Goal: Unclear

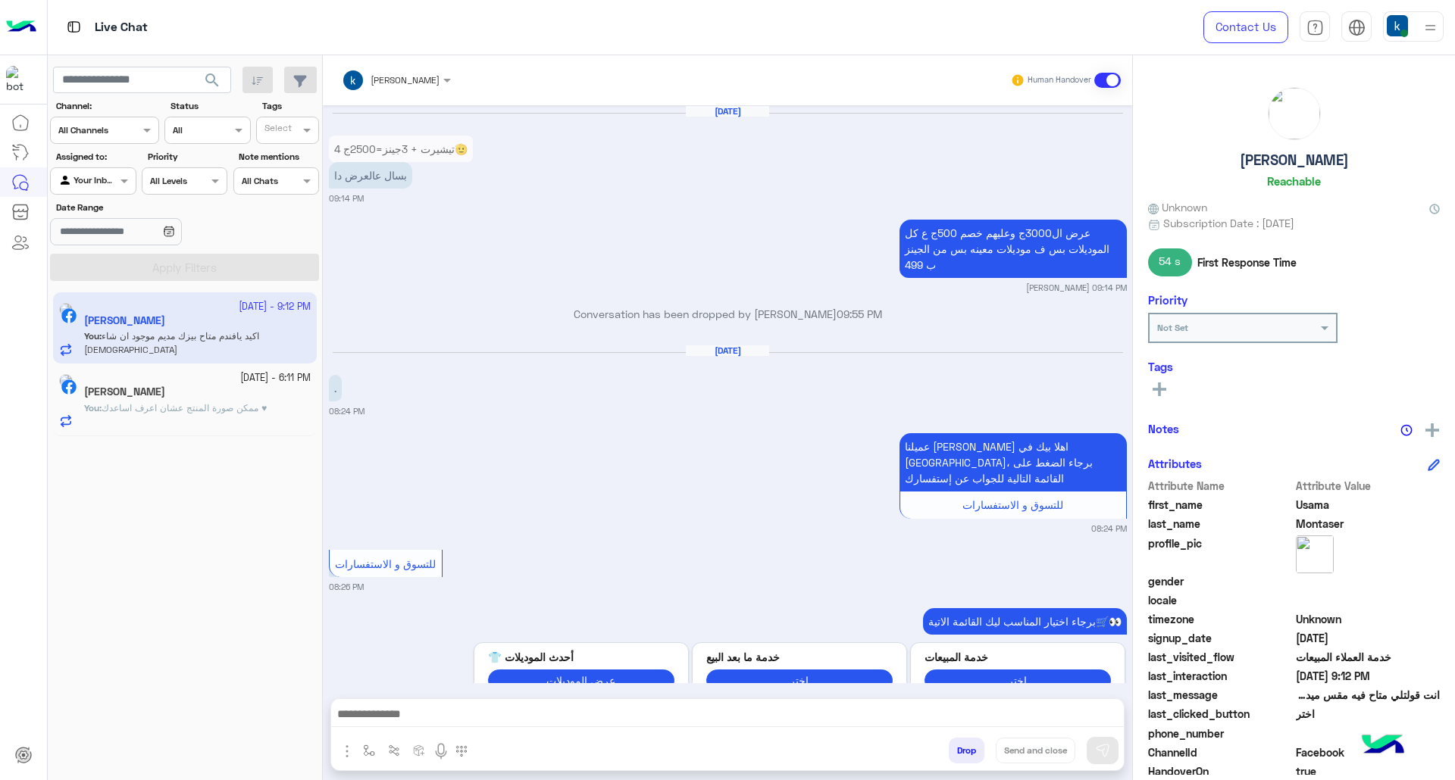
scroll to position [2015, 0]
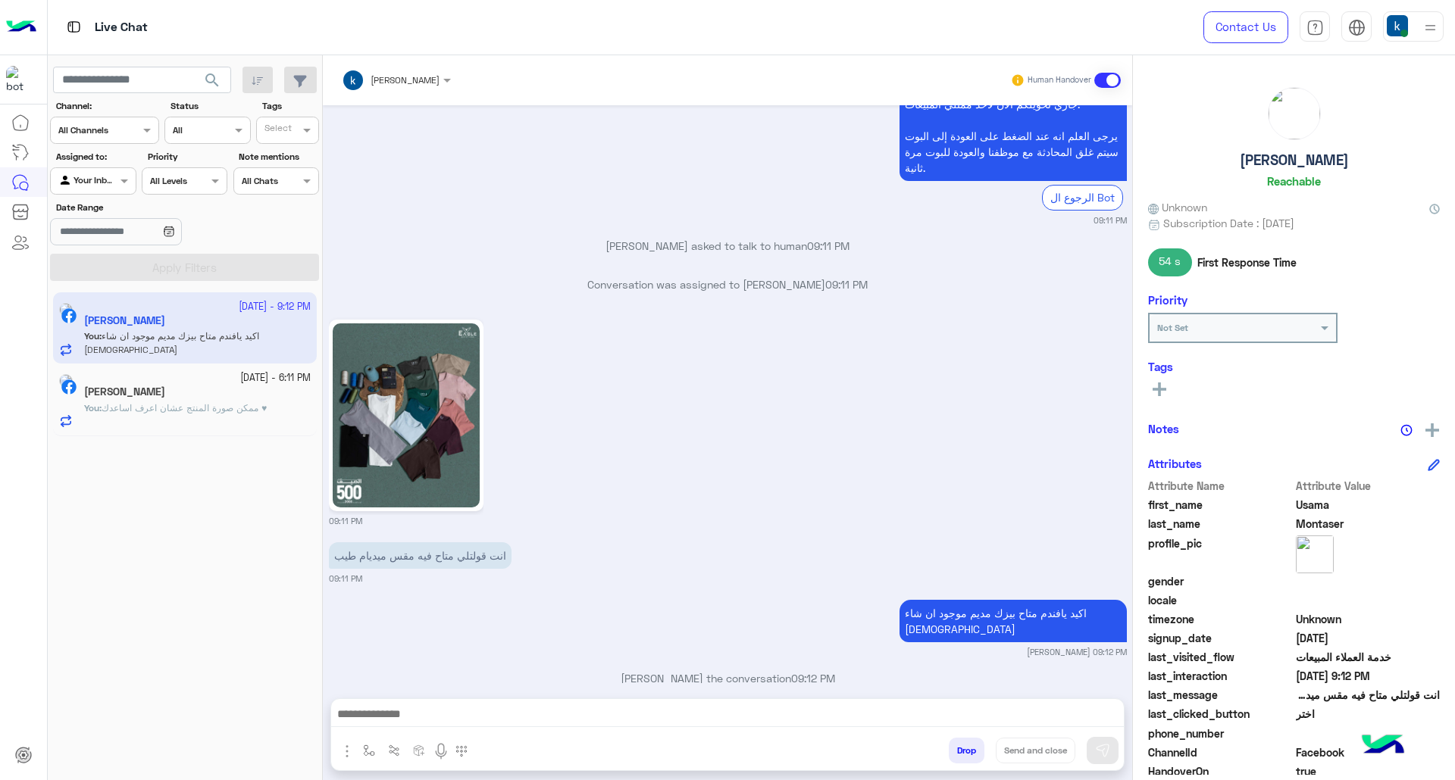
click at [962, 753] on button "Drop" at bounding box center [967, 751] width 36 height 26
click at [955, 741] on button "Drop" at bounding box center [967, 751] width 36 height 26
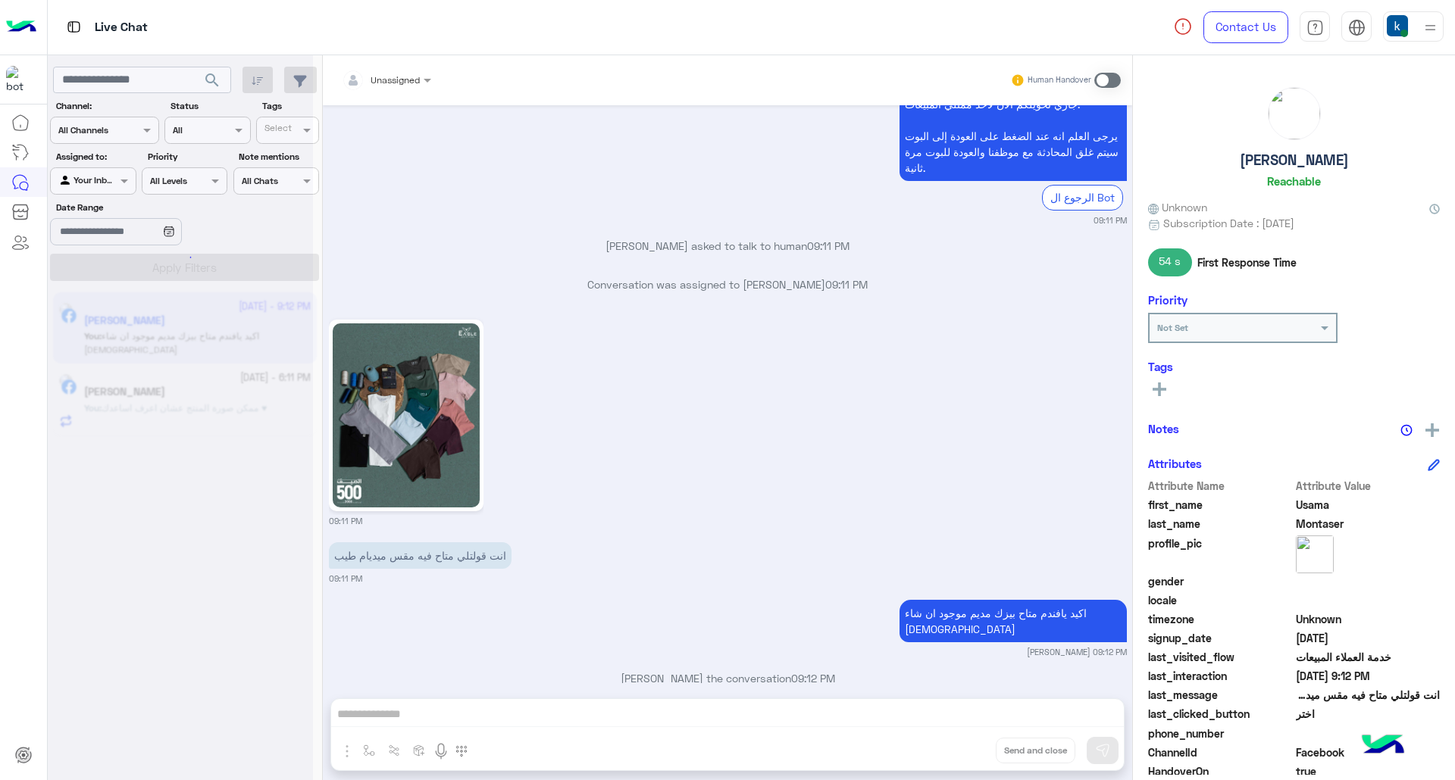
scroll to position [2119, 0]
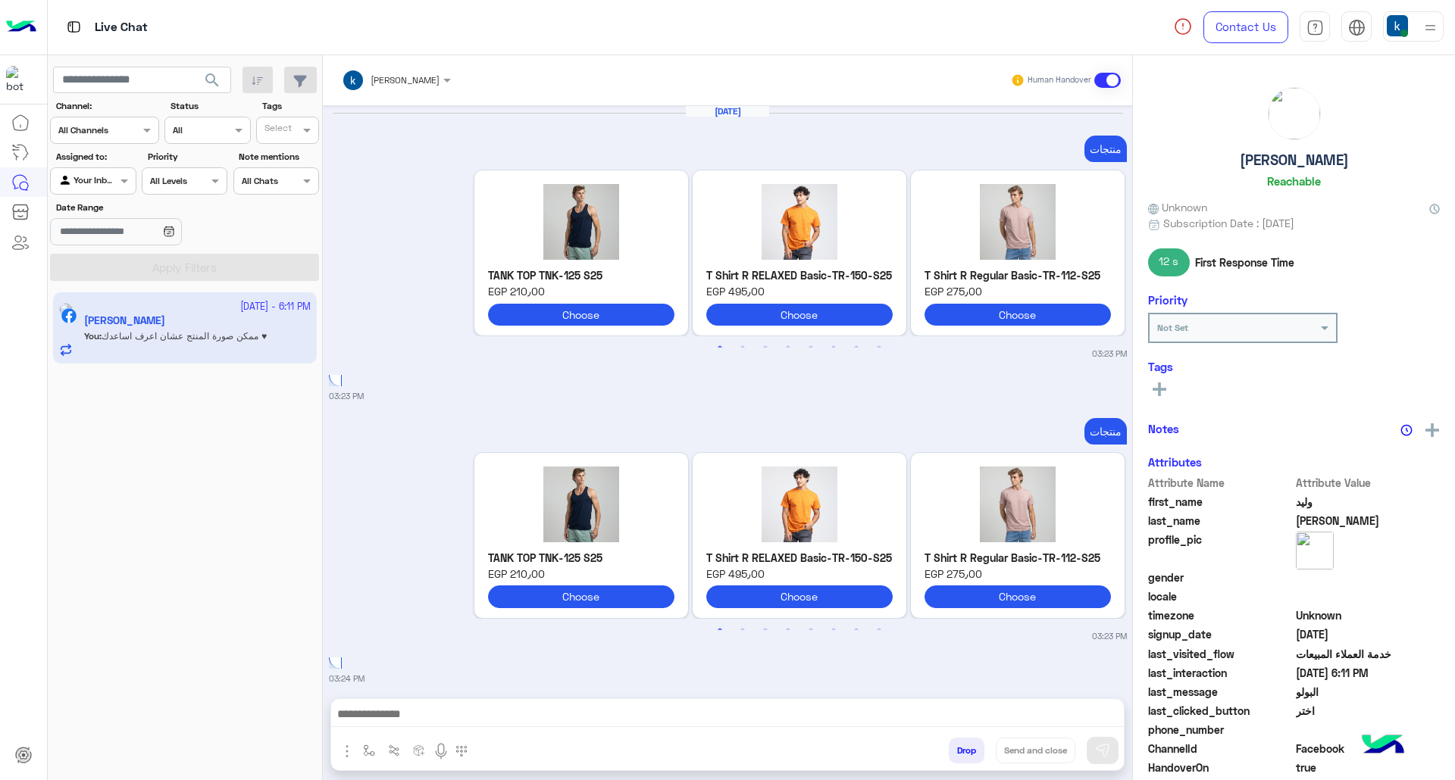
scroll to position [2071, 0]
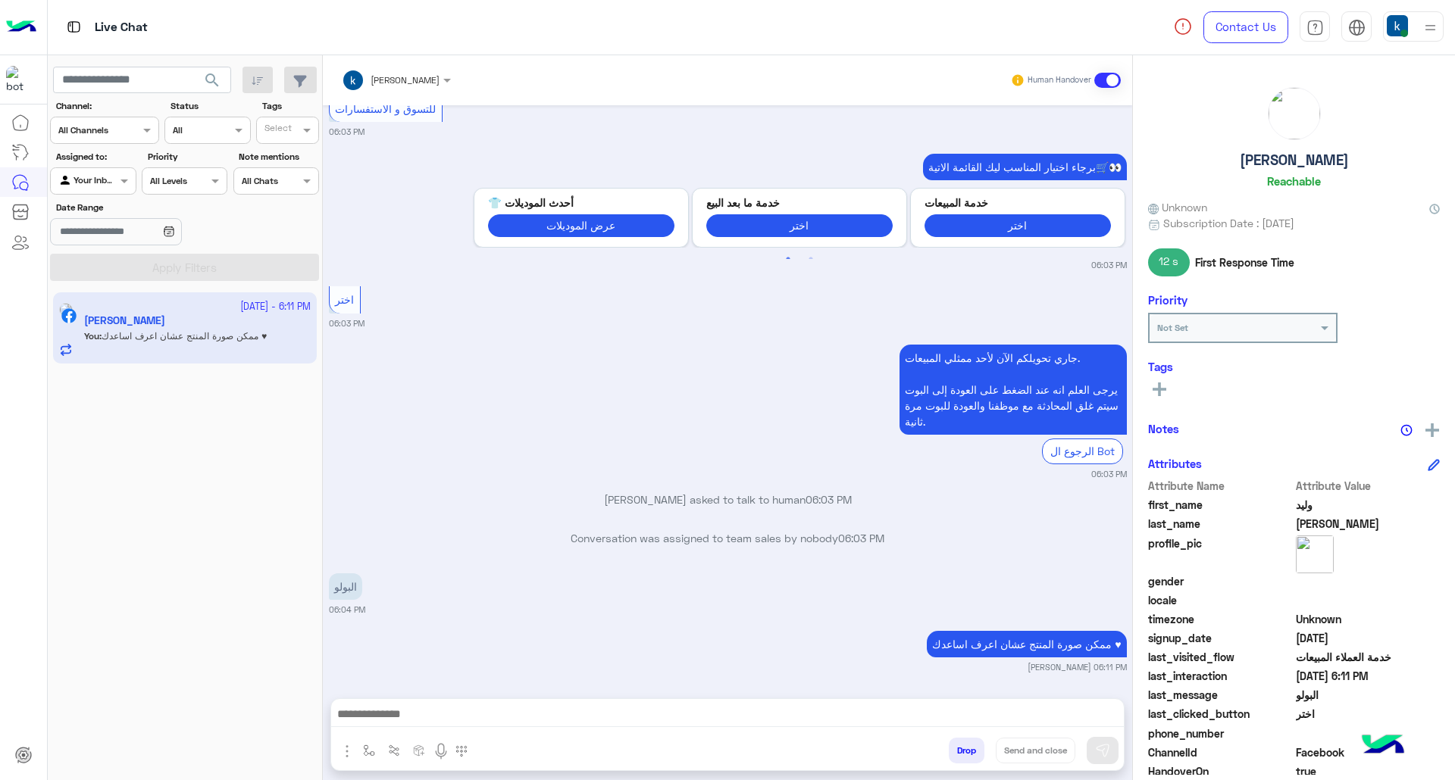
click at [949, 758] on button "Drop" at bounding box center [967, 751] width 36 height 26
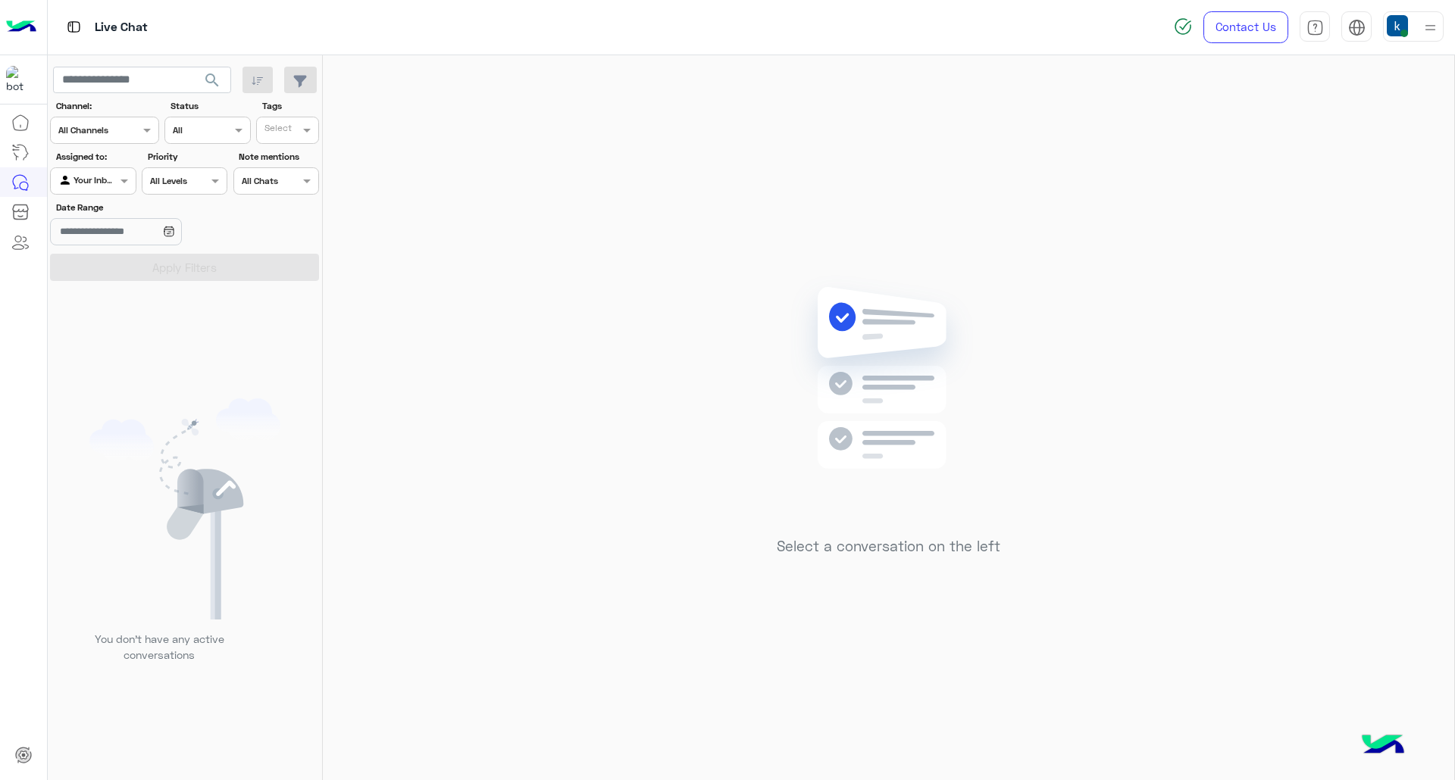
click at [1411, 35] on div at bounding box center [1413, 26] width 61 height 30
